Goal: Book appointment/travel/reservation

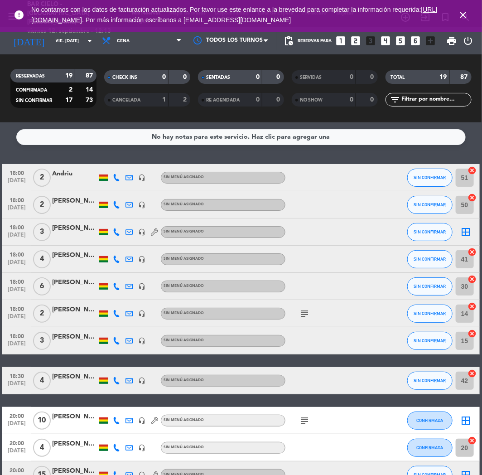
click at [351, 41] on icon "looks_two" at bounding box center [356, 41] width 12 height 12
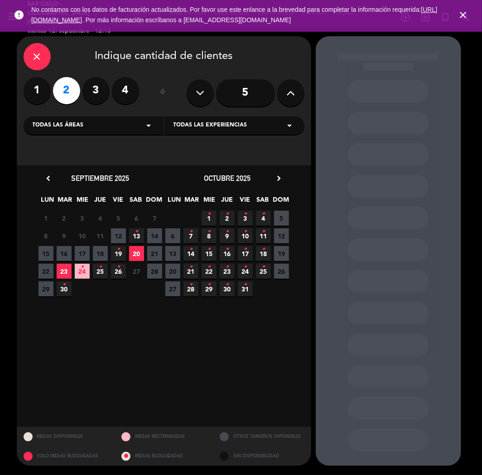
click at [120, 252] on span "19 •" at bounding box center [118, 253] width 15 height 15
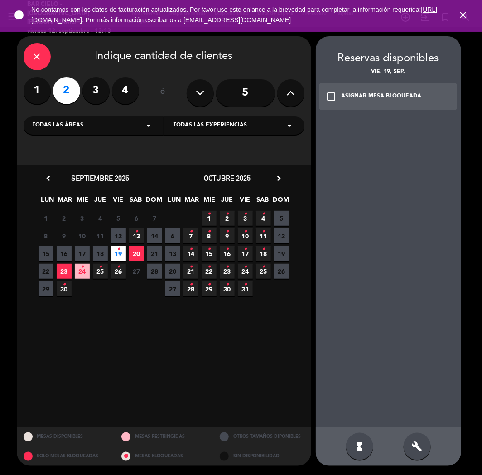
click at [411, 439] on div "build" at bounding box center [417, 446] width 27 height 27
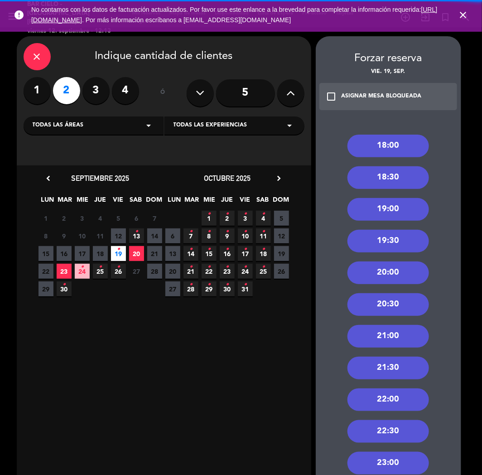
click at [380, 145] on div "18:00" at bounding box center [389, 146] width 82 height 23
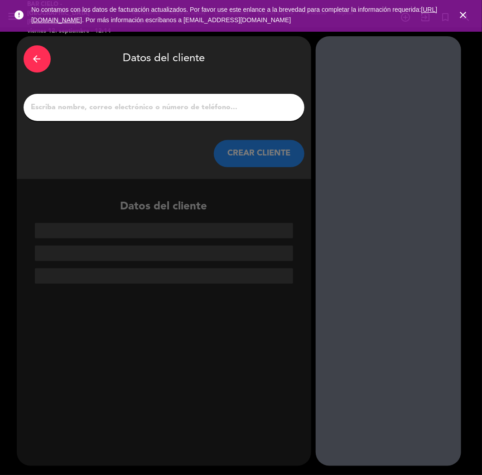
click at [236, 118] on div at bounding box center [164, 107] width 281 height 27
click at [237, 109] on input "1" at bounding box center [163, 107] width 267 height 13
click at [180, 110] on input "1" at bounding box center [163, 107] width 267 height 13
paste input "[PERSON_NAME]"
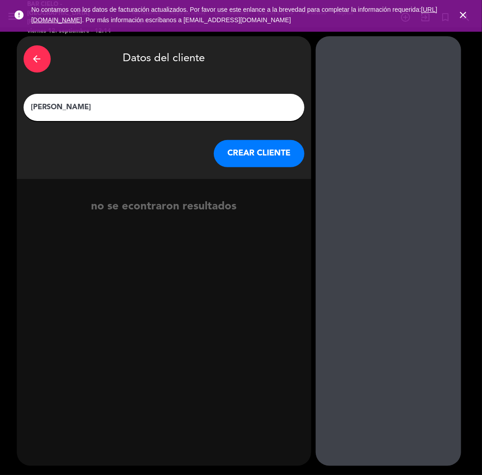
type input "[PERSON_NAME]"
click at [263, 160] on button "CREAR CLIENTE" at bounding box center [259, 153] width 91 height 27
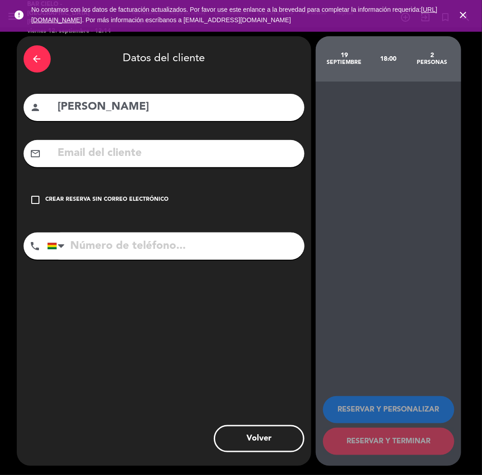
click at [263, 160] on input "text" at bounding box center [177, 153] width 241 height 19
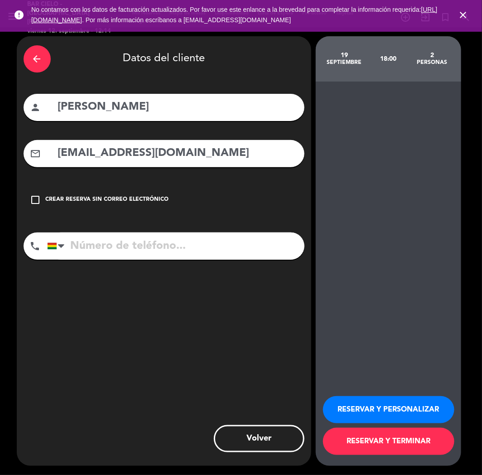
type input "[EMAIL_ADDRESS][DOMAIN_NAME]"
click at [221, 245] on input "tel" at bounding box center [175, 246] width 257 height 27
paste input "78544925"
type input "78544925"
click at [413, 407] on button "RESERVAR Y PERSONALIZAR" at bounding box center [388, 409] width 131 height 27
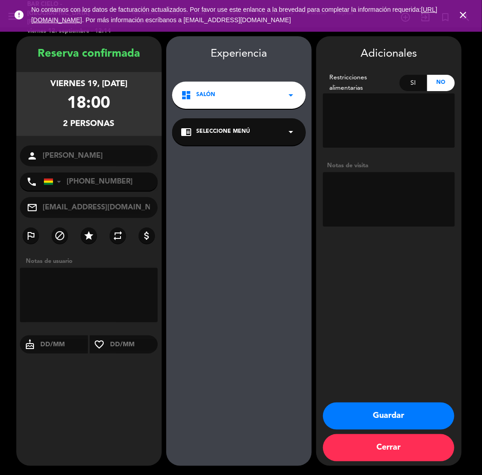
click at [391, 412] on button "Guardar" at bounding box center [388, 416] width 131 height 27
